Goal: Check status: Check status

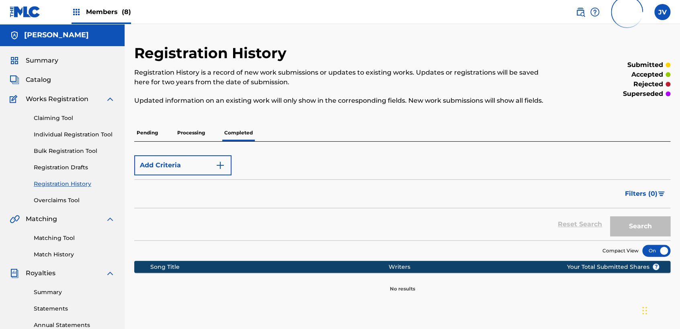
drag, startPoint x: 0, startPoint y: 0, endPoint x: 72, endPoint y: 186, distance: 199.8
click at [72, 186] on link "Registration History" at bounding box center [74, 184] width 81 height 8
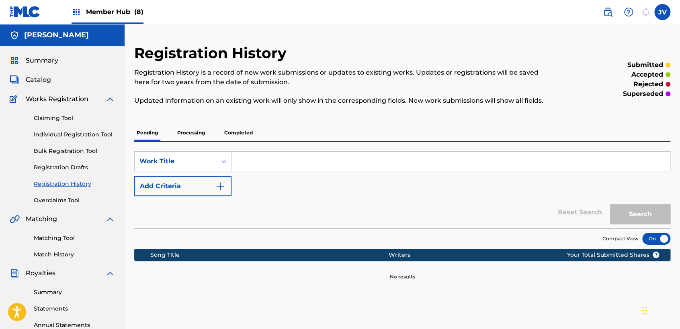
click at [244, 132] on p "Completed" at bounding box center [238, 133] width 33 height 17
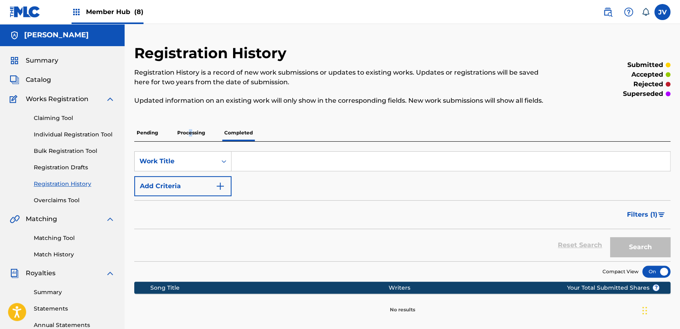
drag, startPoint x: 188, startPoint y: 138, endPoint x: 194, endPoint y: 135, distance: 6.6
click at [194, 136] on p "Processing" at bounding box center [191, 133] width 33 height 17
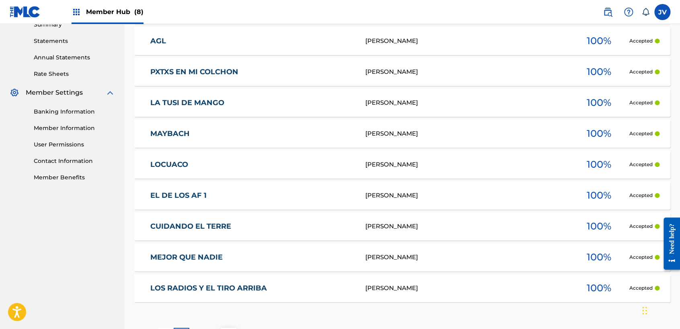
scroll to position [333, 0]
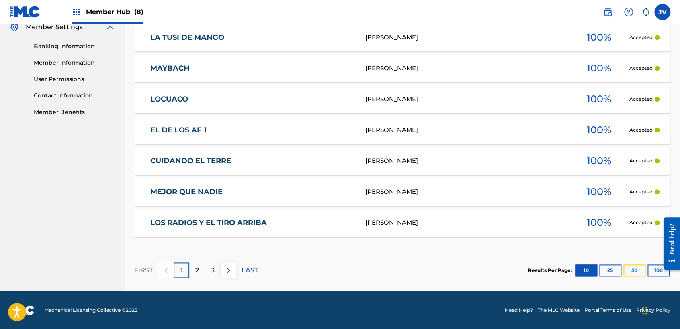
click at [633, 271] on button "50" at bounding box center [634, 271] width 22 height 12
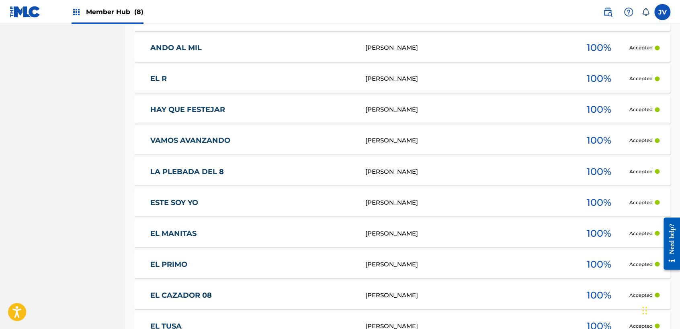
scroll to position [485, 0]
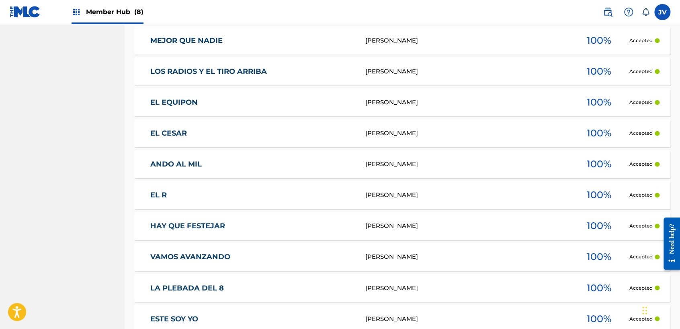
click at [117, 10] on span "Member Hub (8)" at bounding box center [114, 11] width 57 height 9
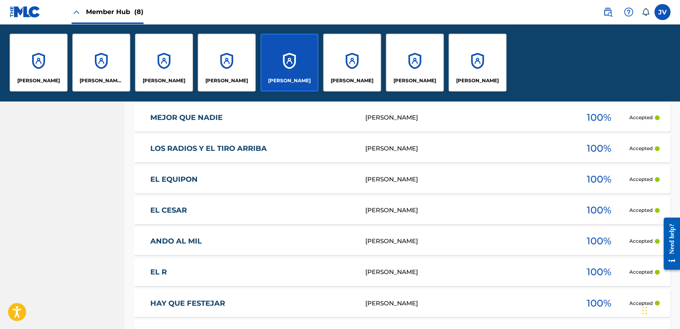
scroll to position [562, 0]
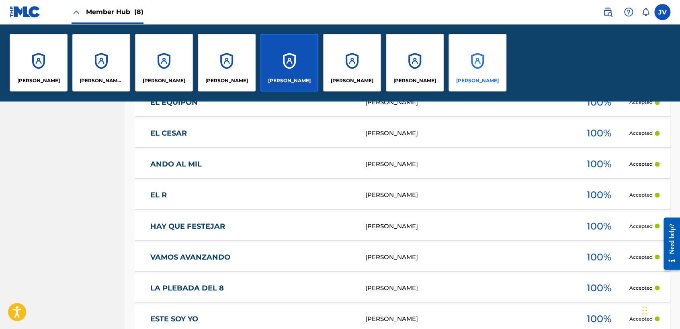
click at [474, 80] on p "[PERSON_NAME]" at bounding box center [477, 80] width 43 height 7
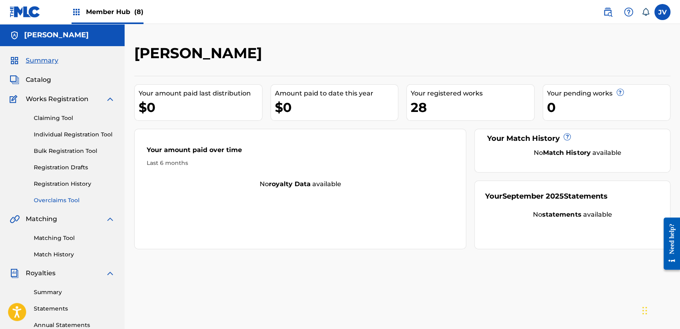
drag, startPoint x: 71, startPoint y: 194, endPoint x: 69, endPoint y: 203, distance: 8.6
click at [71, 196] on div "Claiming Tool Individual Registration Tool Bulk Registration Tool Registration …" at bounding box center [62, 154] width 105 height 101
click at [71, 205] on div "Summary Catalog Works Registration Claiming Tool Individual Registration Tool B…" at bounding box center [62, 252] width 125 height 413
click at [69, 197] on link "Overclaims Tool" at bounding box center [74, 200] width 81 height 8
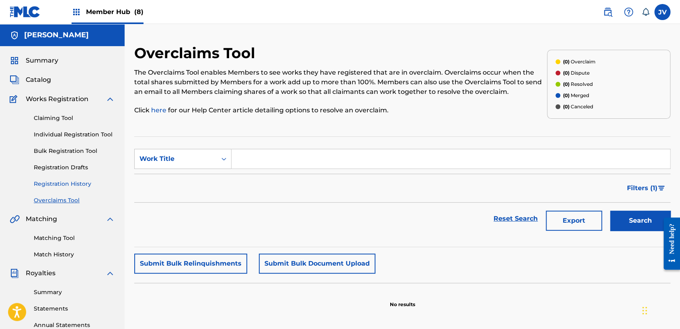
click at [70, 184] on link "Registration History" at bounding box center [74, 184] width 81 height 8
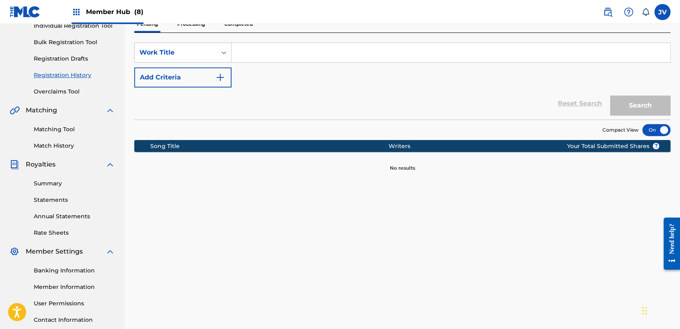
scroll to position [168, 0]
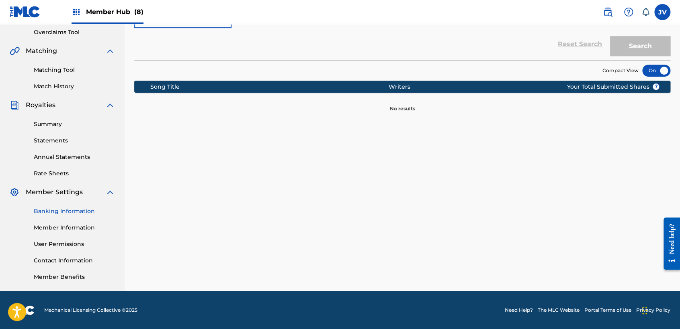
click at [76, 214] on link "Banking Information" at bounding box center [74, 211] width 81 height 8
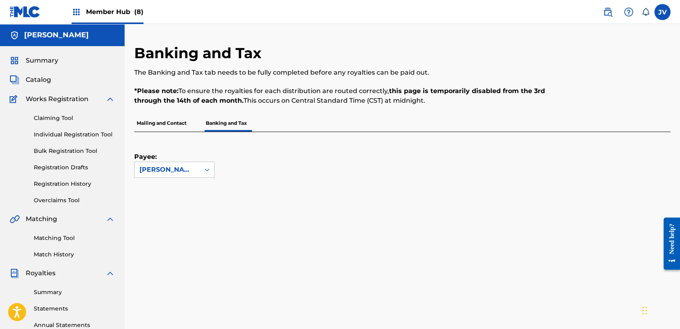
drag, startPoint x: 100, startPoint y: 8, endPoint x: 97, endPoint y: 4, distance: 5.1
click at [100, 8] on span "Member Hub (8)" at bounding box center [114, 11] width 57 height 9
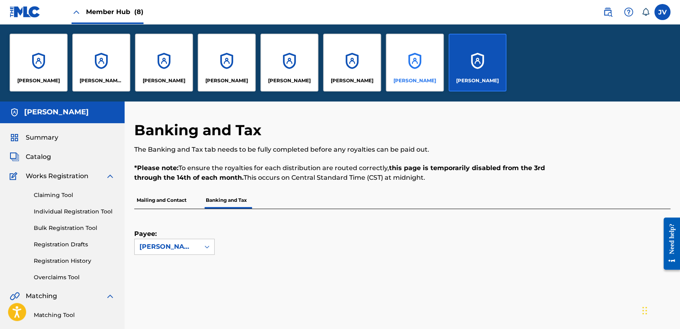
click at [436, 61] on div "[PERSON_NAME]" at bounding box center [415, 63] width 58 height 58
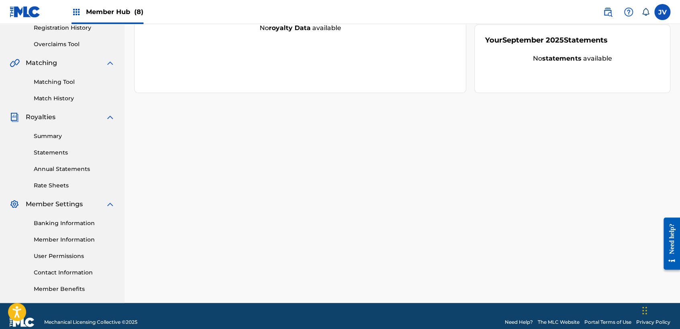
scroll to position [168, 0]
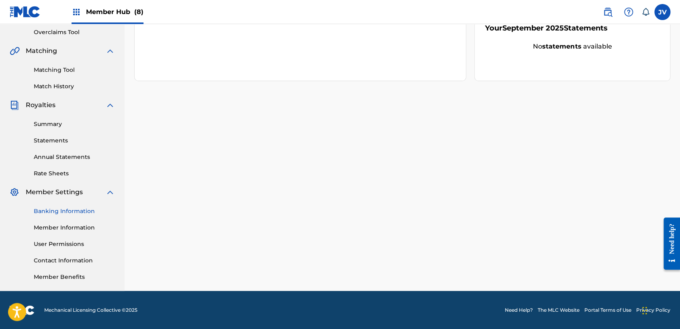
click at [78, 211] on link "Banking Information" at bounding box center [74, 211] width 81 height 8
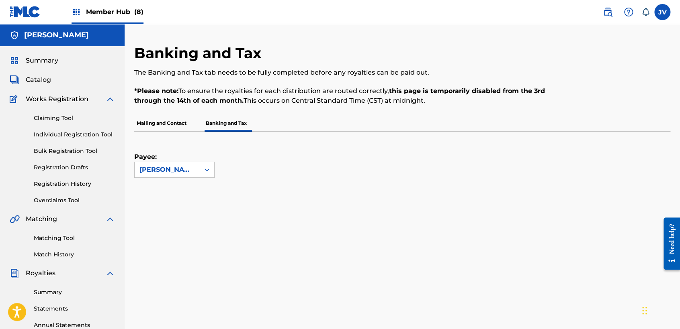
click at [122, 8] on span "Member Hub (8)" at bounding box center [114, 11] width 57 height 9
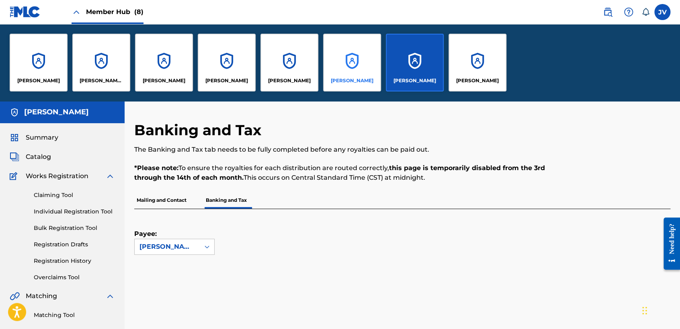
click at [344, 61] on div "[PERSON_NAME]" at bounding box center [352, 63] width 58 height 58
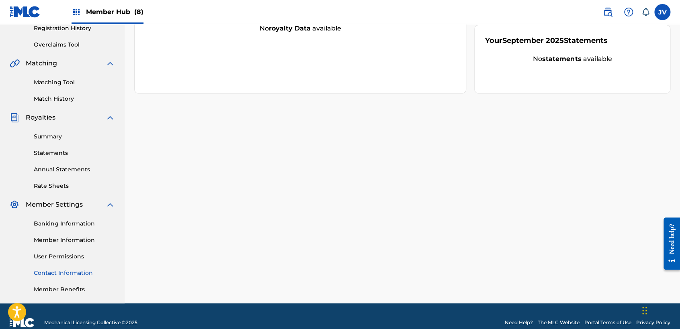
scroll to position [168, 0]
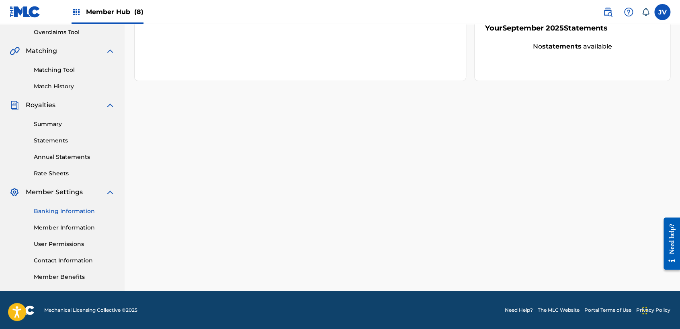
click at [68, 215] on div "Banking Information Member Information User Permissions Contact Information Mem…" at bounding box center [62, 239] width 105 height 84
click at [68, 211] on link "Banking Information" at bounding box center [74, 211] width 81 height 8
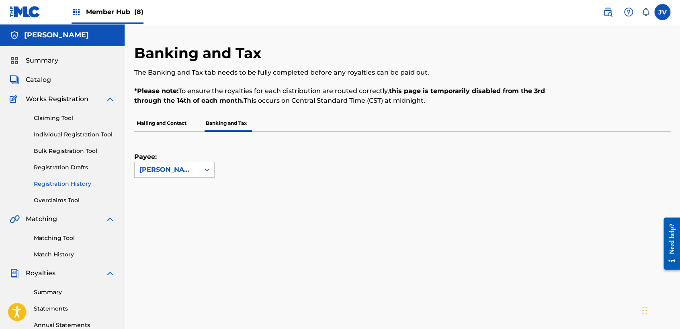
click at [72, 185] on link "Registration History" at bounding box center [74, 184] width 81 height 8
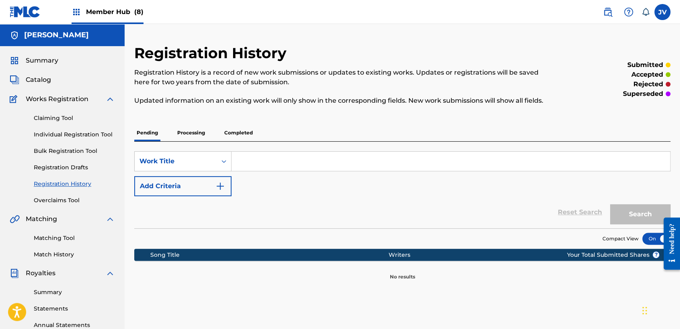
click at [247, 131] on p "Completed" at bounding box center [238, 133] width 33 height 17
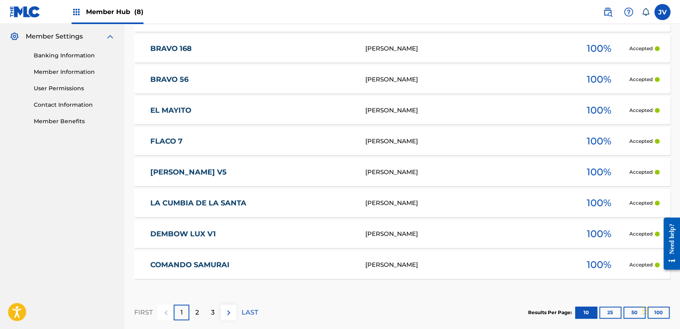
scroll to position [366, 0]
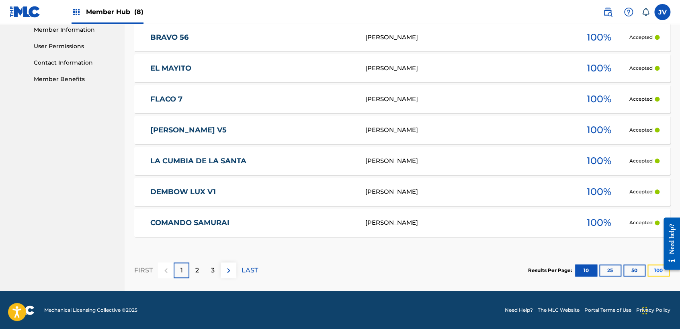
click at [656, 268] on button "100" at bounding box center [658, 271] width 22 height 12
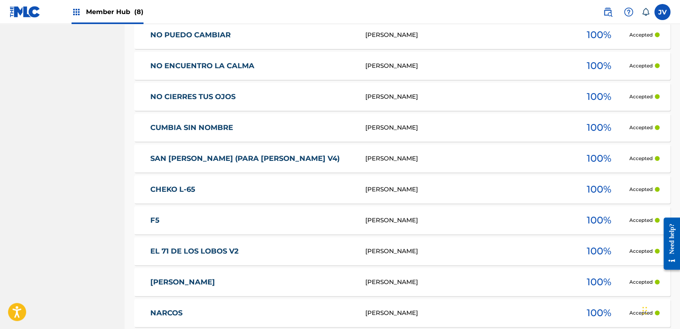
scroll to position [3150, 0]
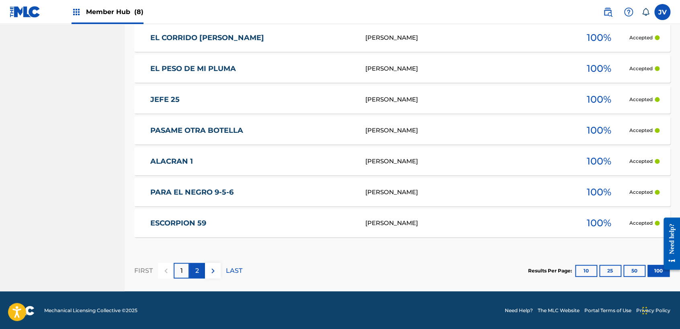
click at [199, 268] on div "2" at bounding box center [197, 271] width 16 height 16
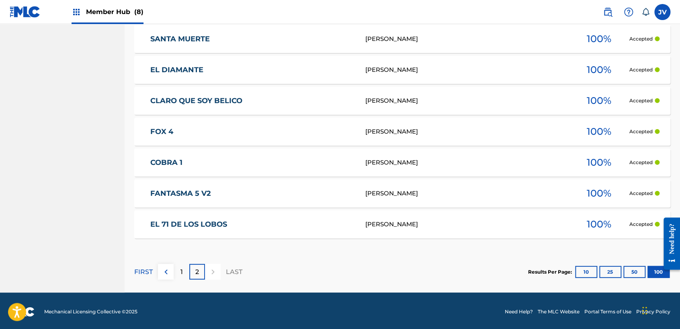
scroll to position [985, 0]
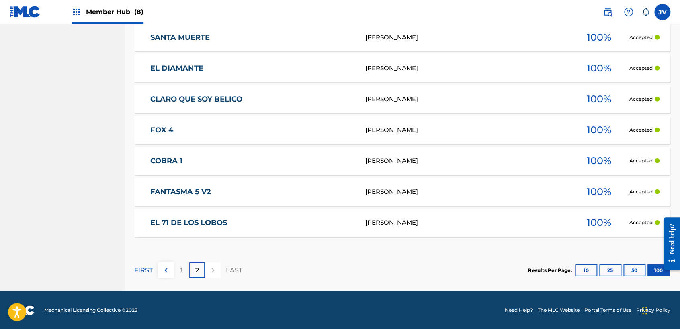
click at [28, 12] on img at bounding box center [25, 12] width 31 height 12
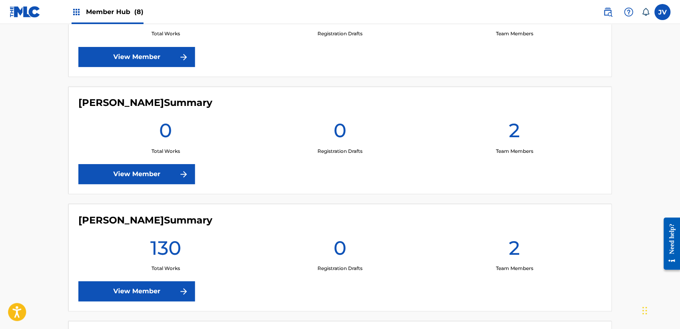
scroll to position [625, 0]
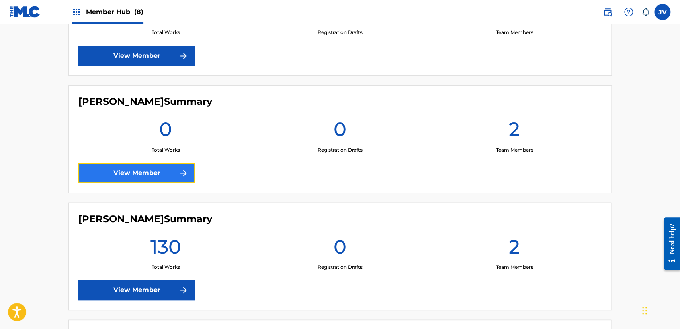
click at [159, 180] on link "View Member" at bounding box center [136, 173] width 116 height 20
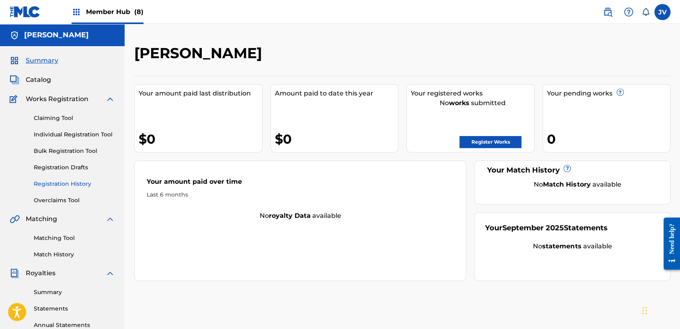
click at [78, 188] on link "Registration History" at bounding box center [74, 184] width 81 height 8
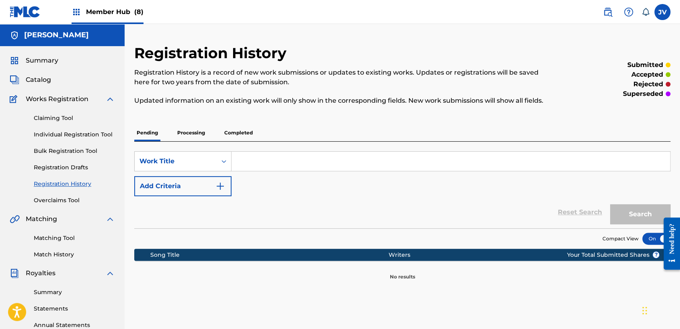
click at [189, 134] on p "Processing" at bounding box center [191, 133] width 33 height 17
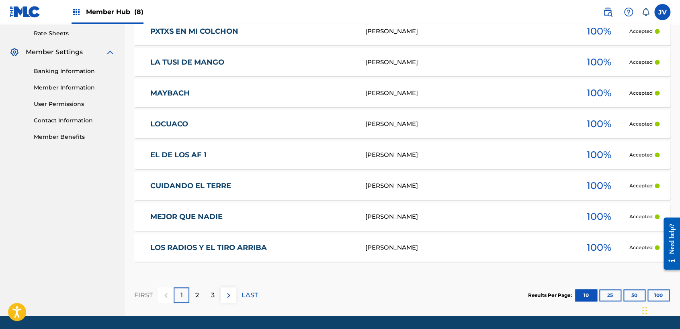
scroll to position [333, 0]
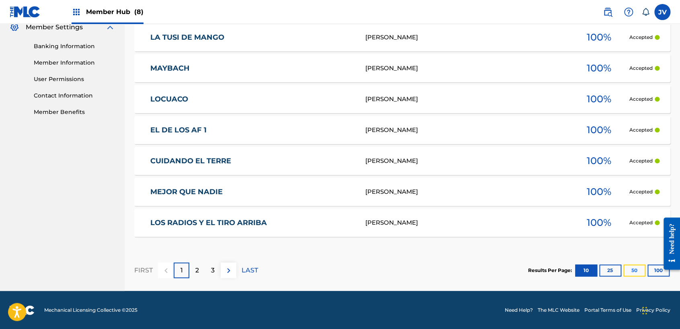
click at [643, 274] on button "50" at bounding box center [634, 271] width 22 height 12
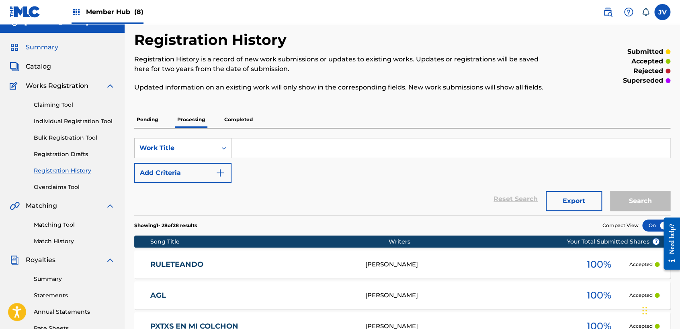
scroll to position [0, 0]
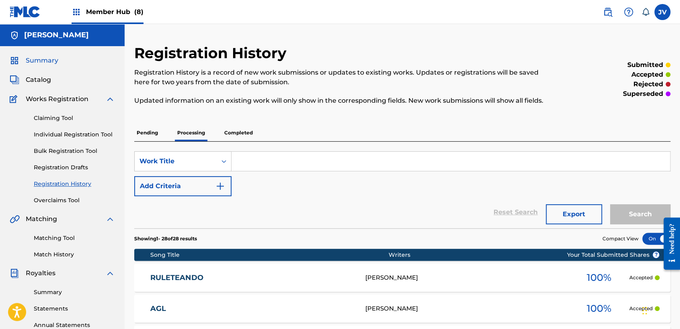
click at [30, 60] on span "Summary" at bounding box center [42, 61] width 33 height 10
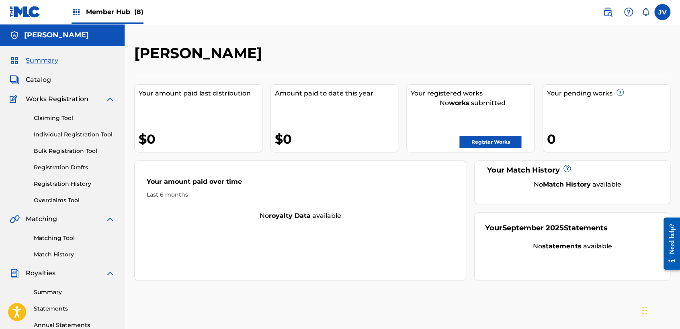
click at [27, 14] on img at bounding box center [25, 12] width 31 height 12
